Goal: Find specific page/section: Find specific page/section

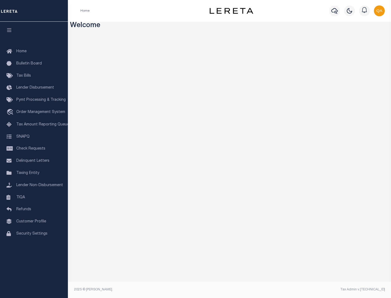
click at [34, 197] on link "TIQA" at bounding box center [34, 198] width 68 height 12
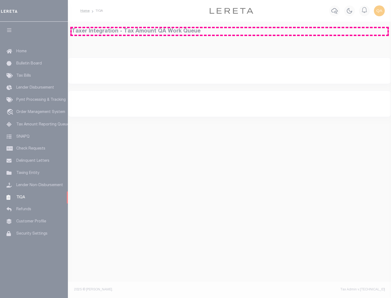
select select "200"
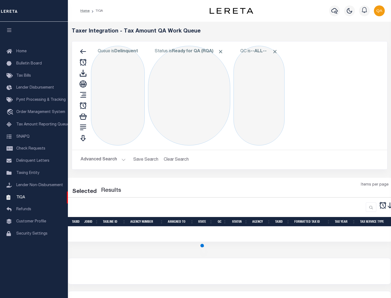
select select "200"
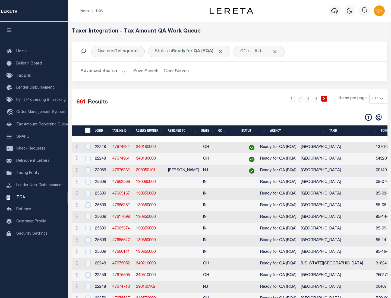
click at [222, 52] on span "Click to Remove" at bounding box center [221, 52] width 6 height 6
